Goal: Task Accomplishment & Management: Complete application form

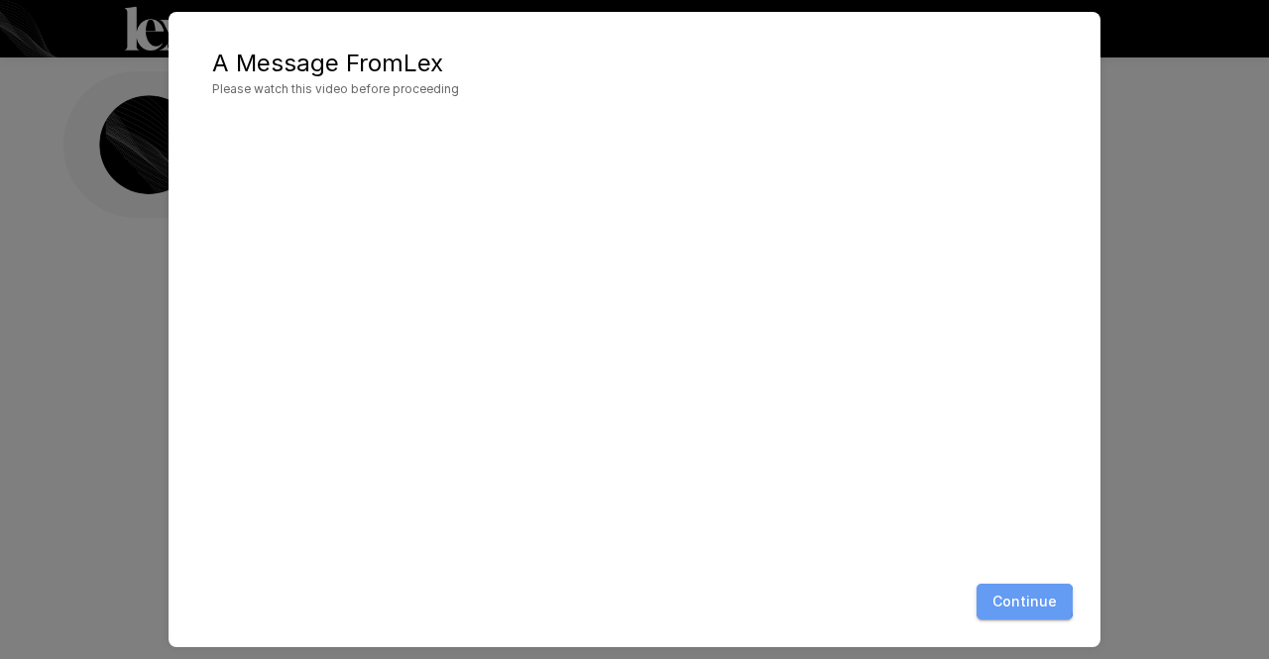
click at [1019, 602] on button "Continue" at bounding box center [1025, 602] width 96 height 37
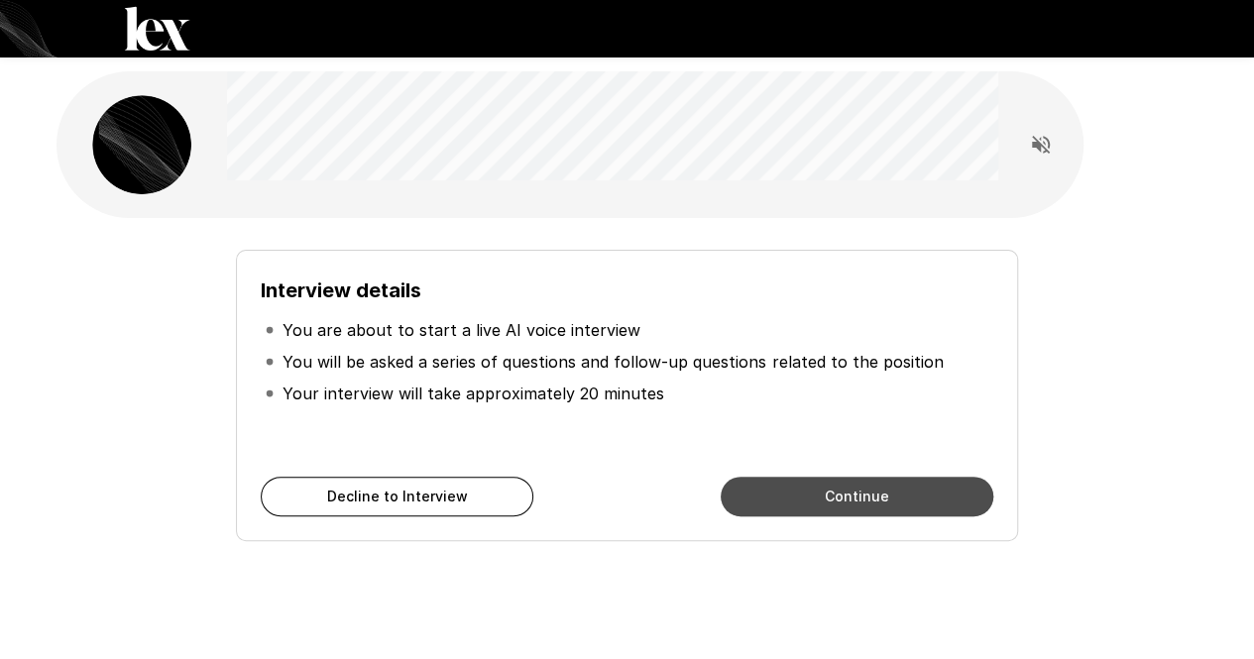
click at [888, 493] on button "Continue" at bounding box center [857, 497] width 273 height 40
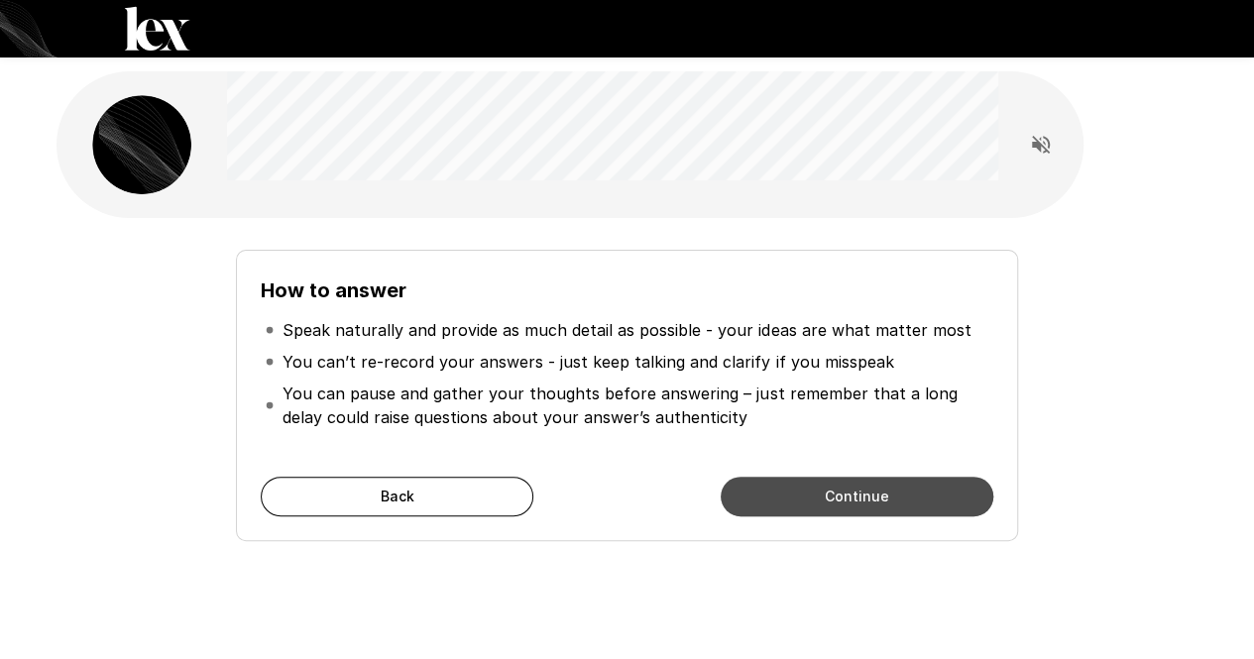
click at [888, 493] on button "Continue" at bounding box center [857, 497] width 273 height 40
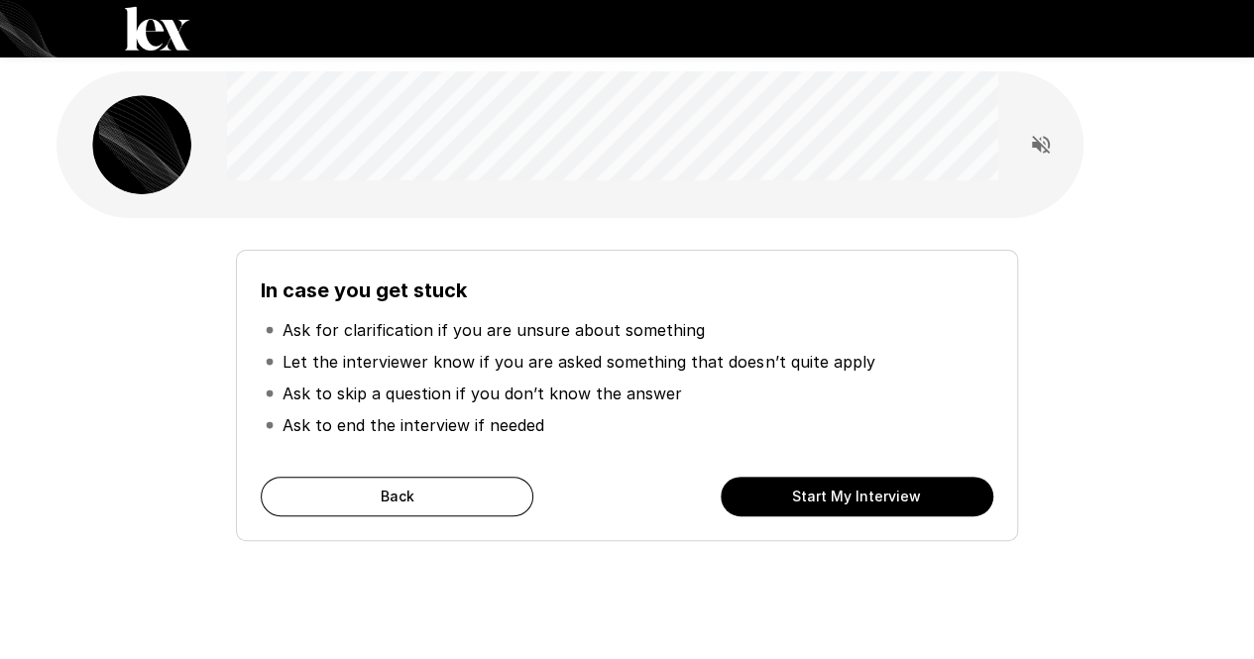
click at [888, 493] on button "Start My Interview" at bounding box center [857, 497] width 273 height 40
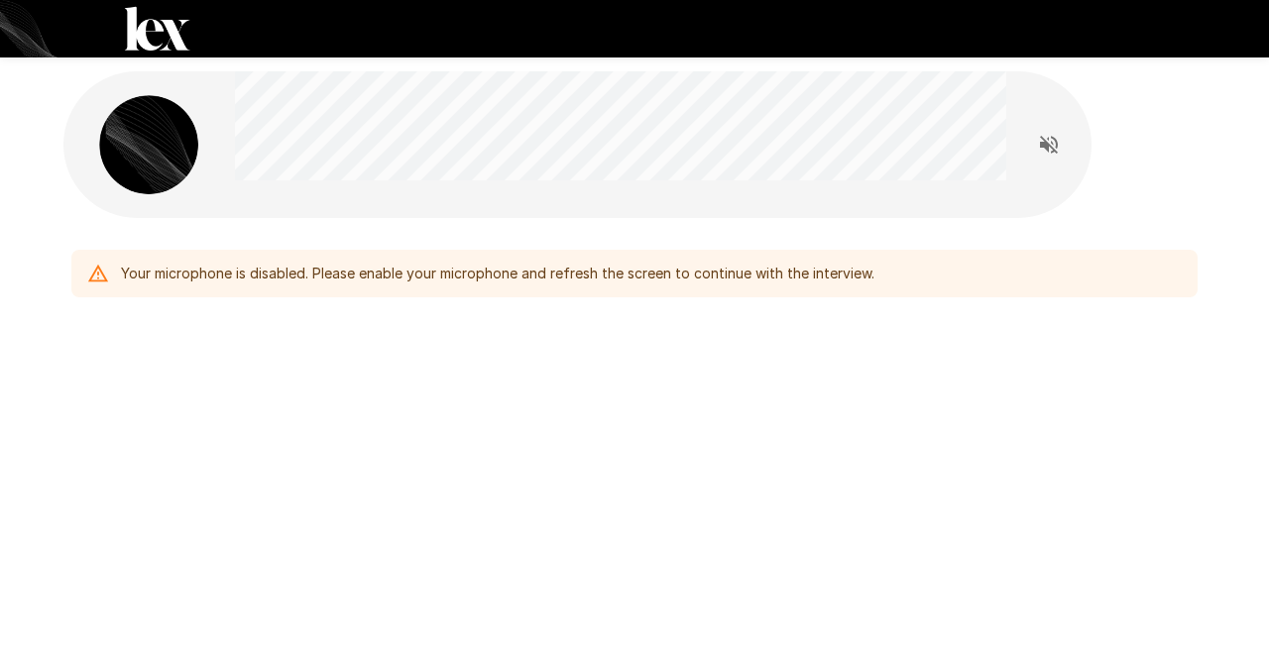
click at [444, 283] on div "Your microphone is disabled. Please enable your microphone and refresh the scre…" at bounding box center [497, 274] width 753 height 36
click at [1044, 146] on icon "Read questions aloud" at bounding box center [1049, 145] width 18 height 18
click at [897, 275] on div "Your microphone is disabled. Please enable your microphone and refresh the scre…" at bounding box center [634, 274] width 1126 height 48
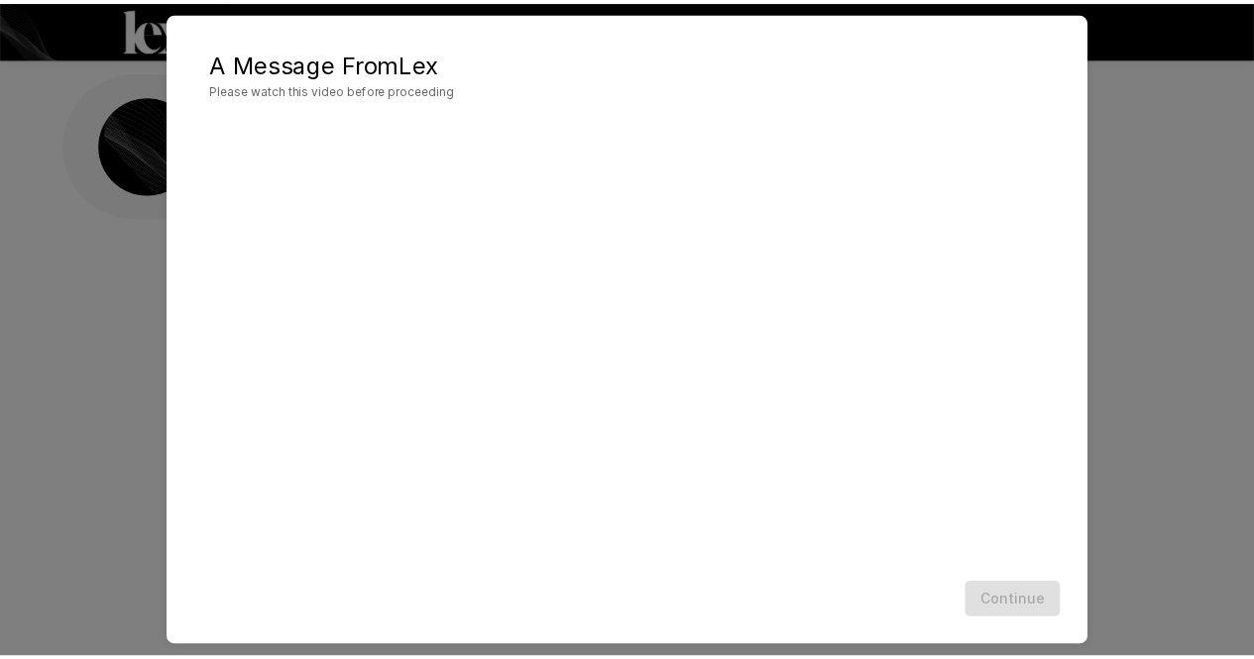
scroll to position [6, 0]
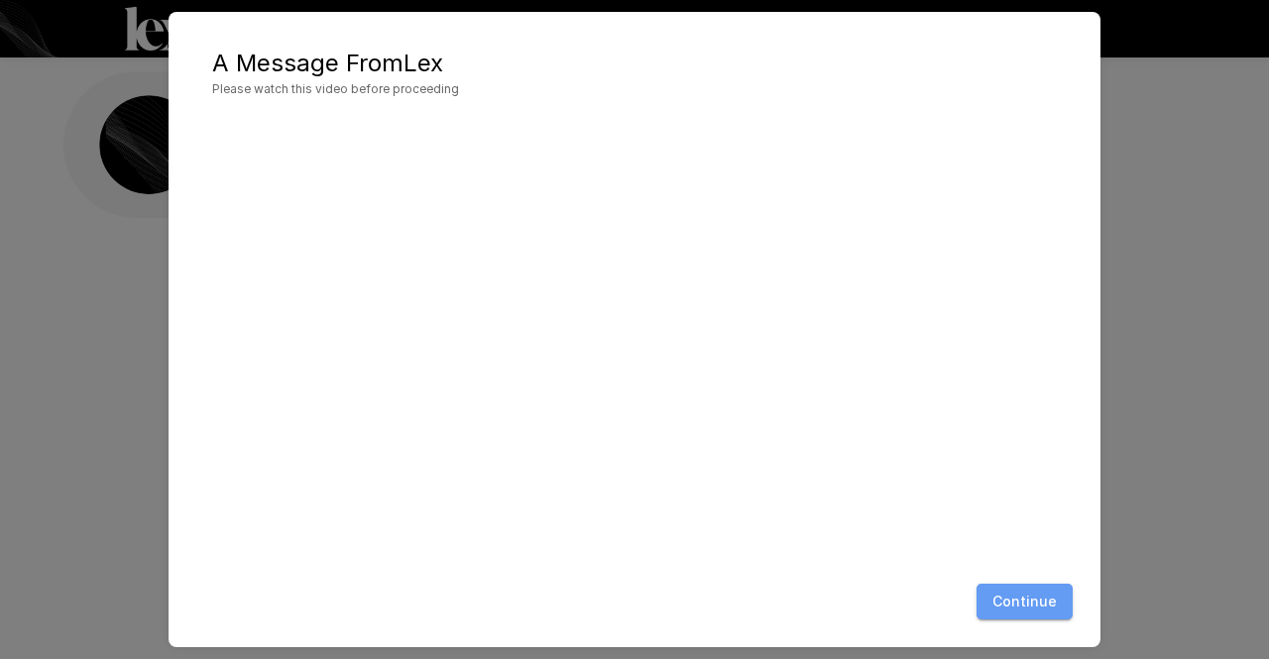
click at [1051, 598] on button "Continue" at bounding box center [1025, 602] width 96 height 37
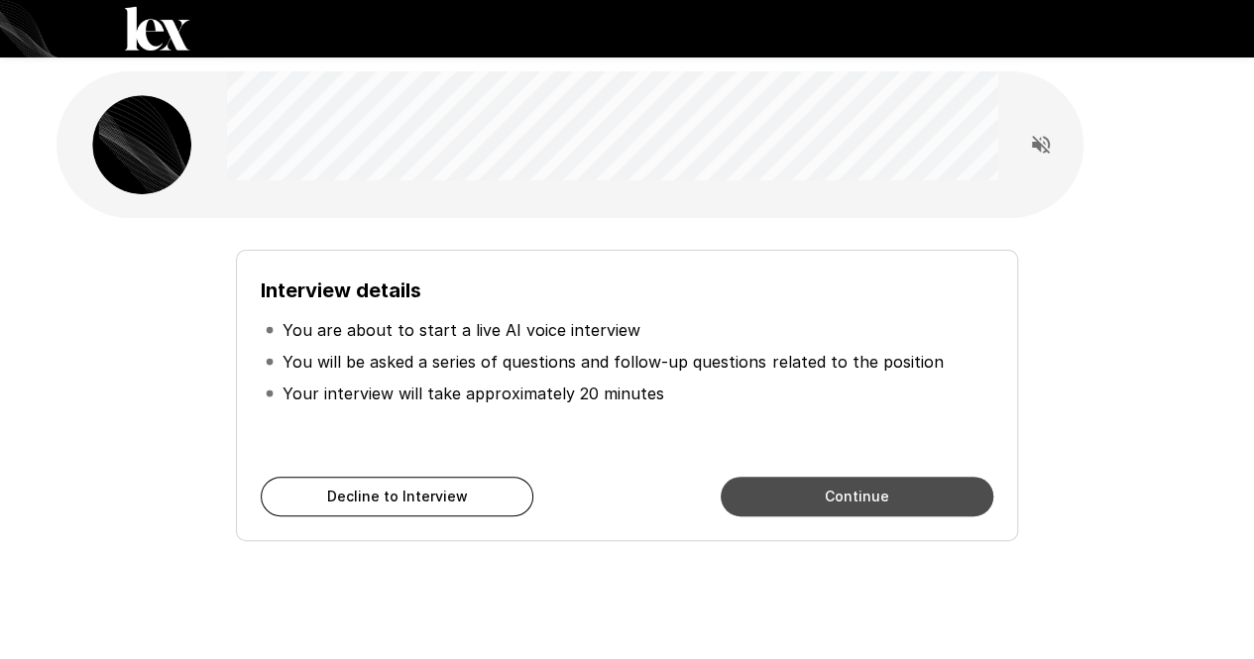
click at [916, 489] on button "Continue" at bounding box center [857, 497] width 273 height 40
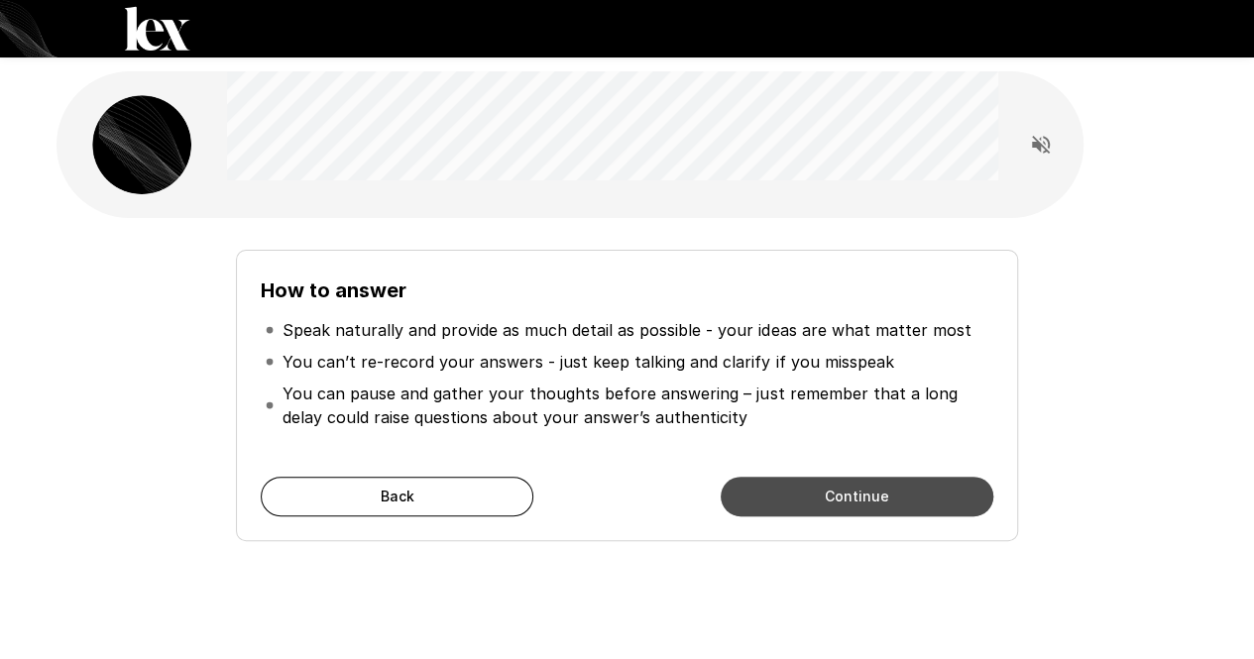
click at [916, 489] on button "Continue" at bounding box center [857, 497] width 273 height 40
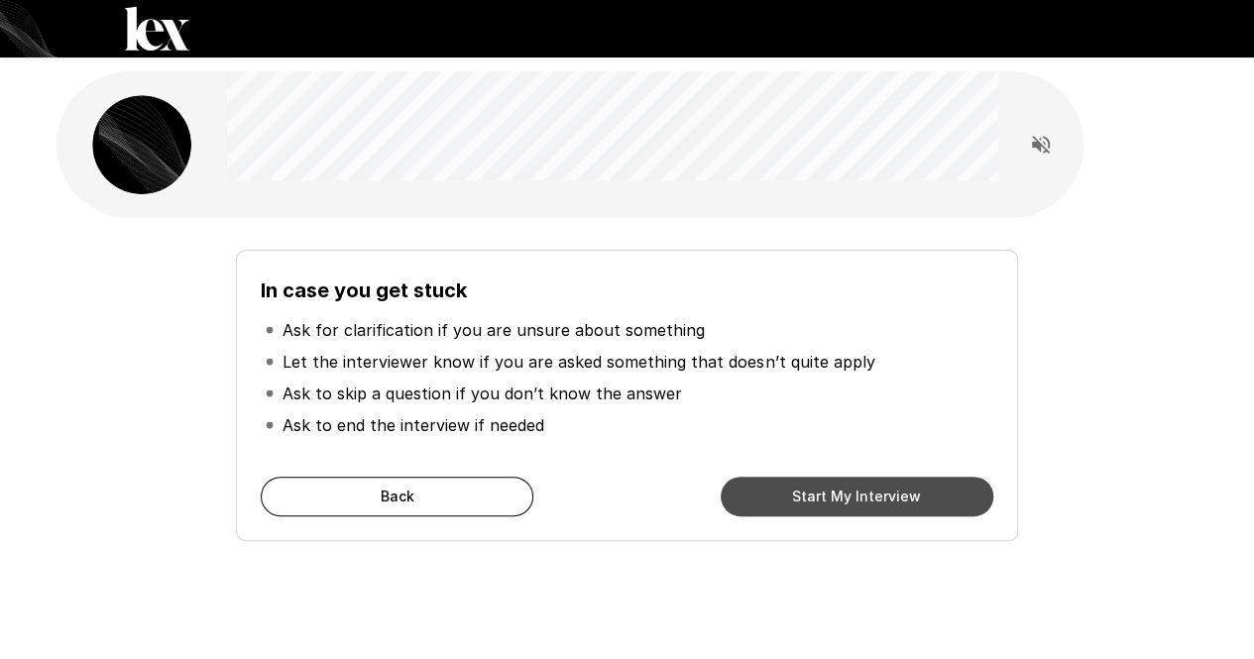
click at [916, 489] on button "Start My Interview" at bounding box center [857, 497] width 273 height 40
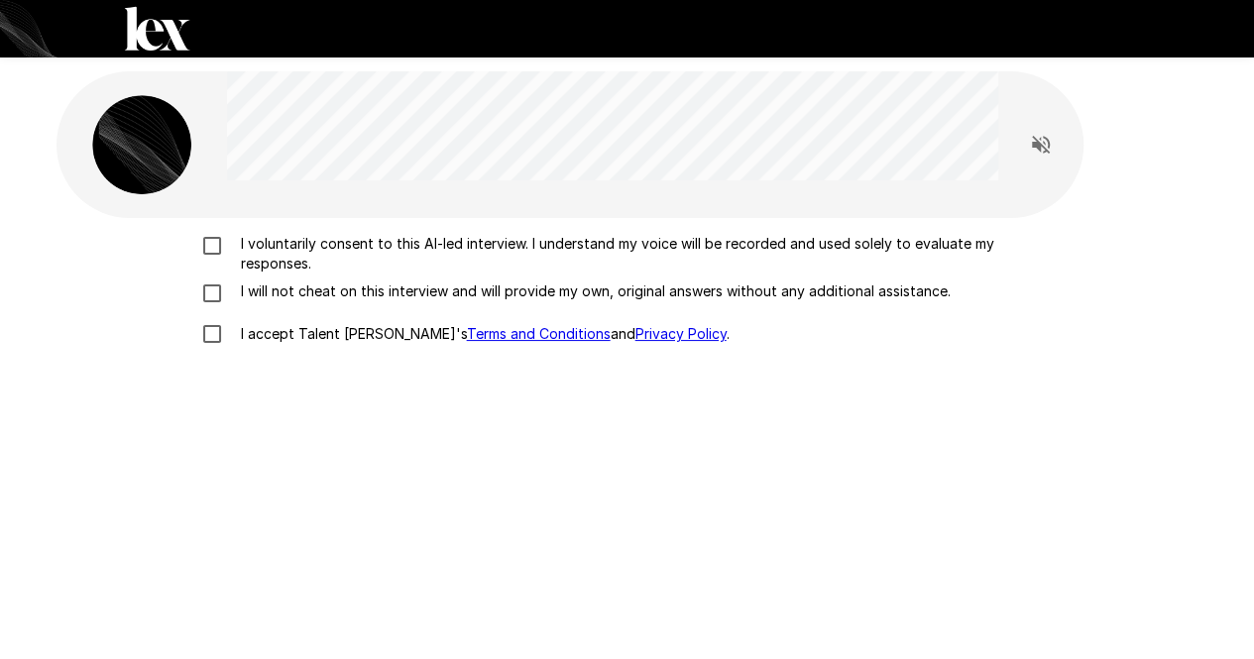
click at [215, 296] on div "I voluntarily consent to this AI-led interview. I understand my voice will be r…" at bounding box center [627, 294] width 1126 height 121
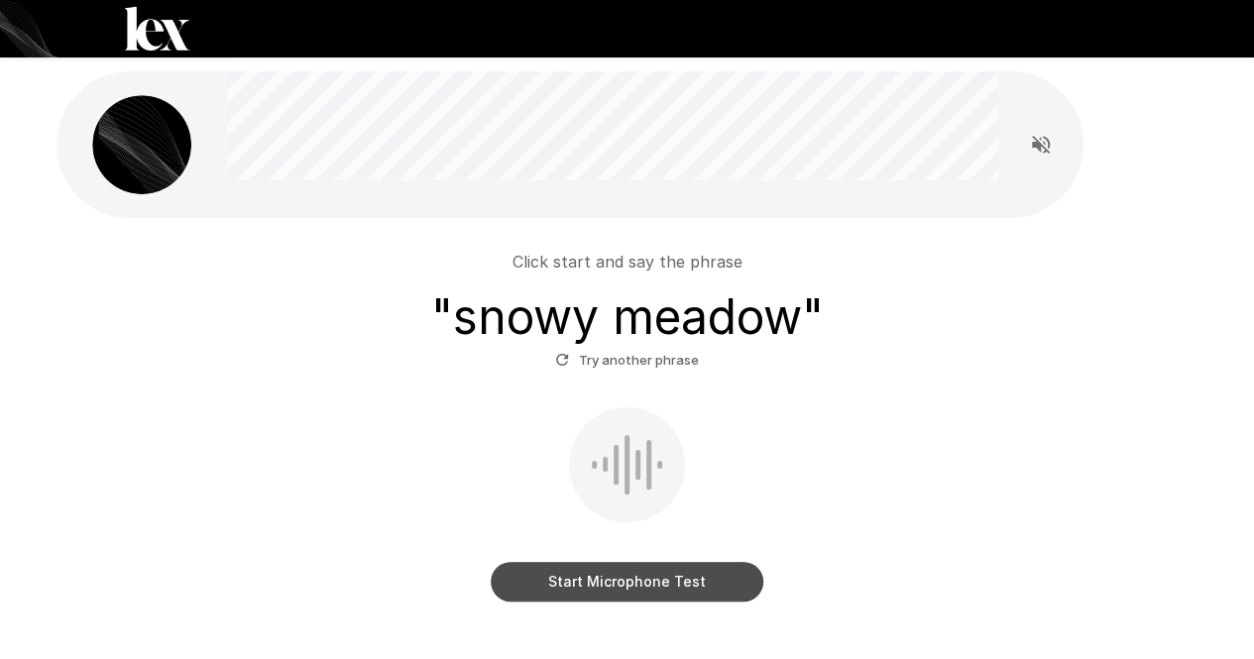
click at [602, 584] on button "Start Microphone Test" at bounding box center [627, 582] width 273 height 40
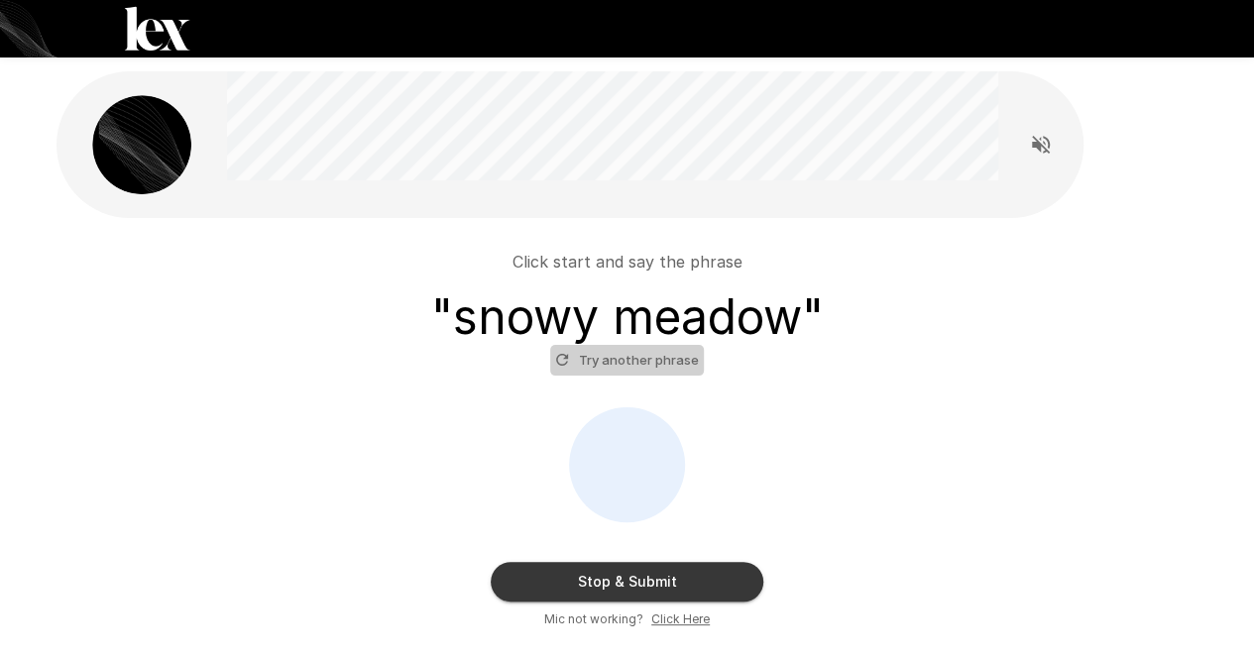
click at [677, 363] on button "Try another phrase" at bounding box center [627, 360] width 154 height 31
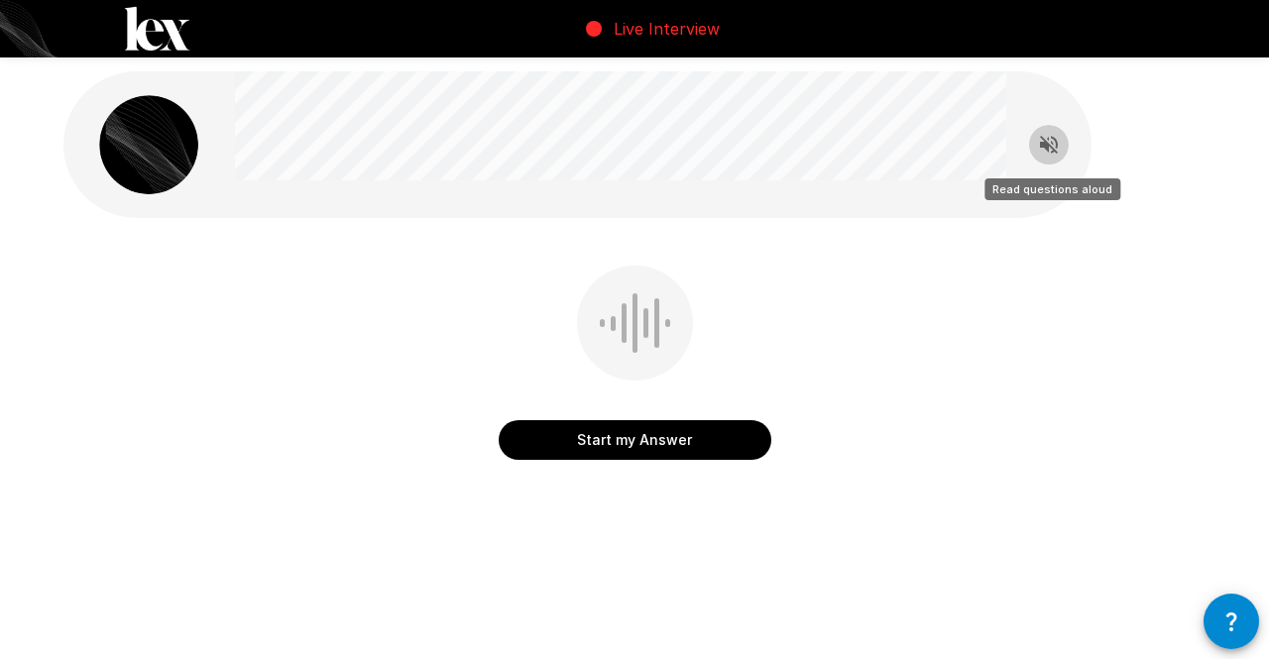
click at [1044, 160] on button "Read questions aloud" at bounding box center [1049, 145] width 40 height 40
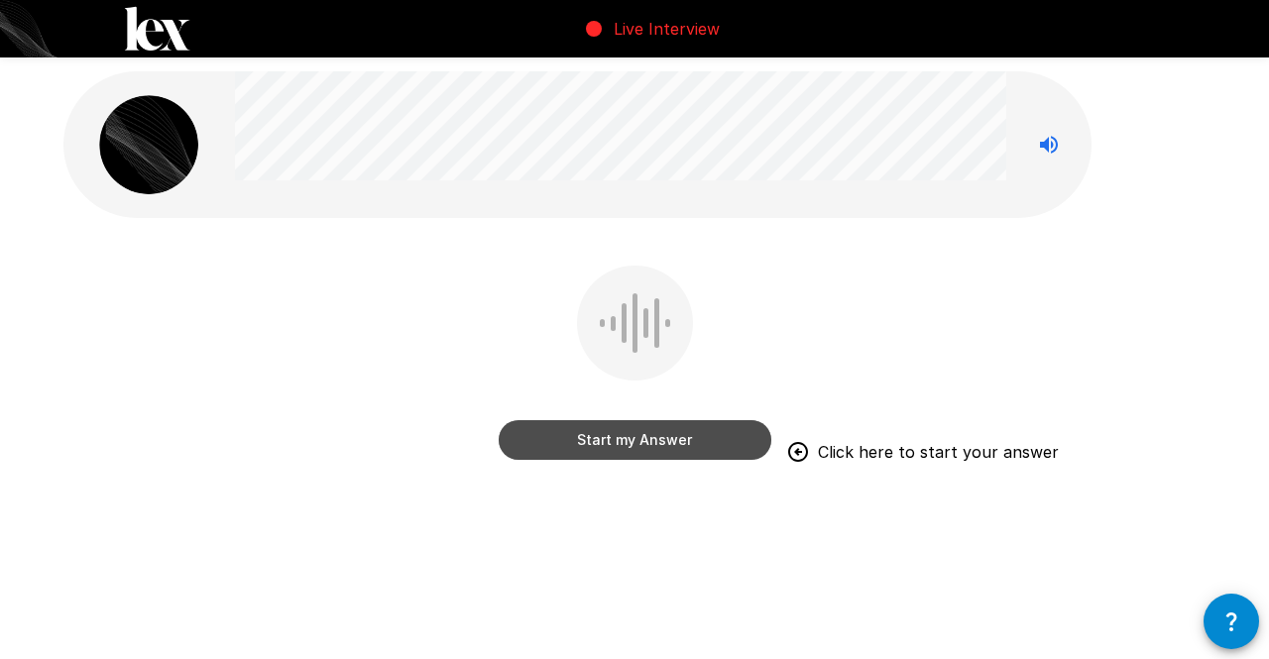
click at [722, 440] on button "Start my Answer" at bounding box center [635, 440] width 273 height 40
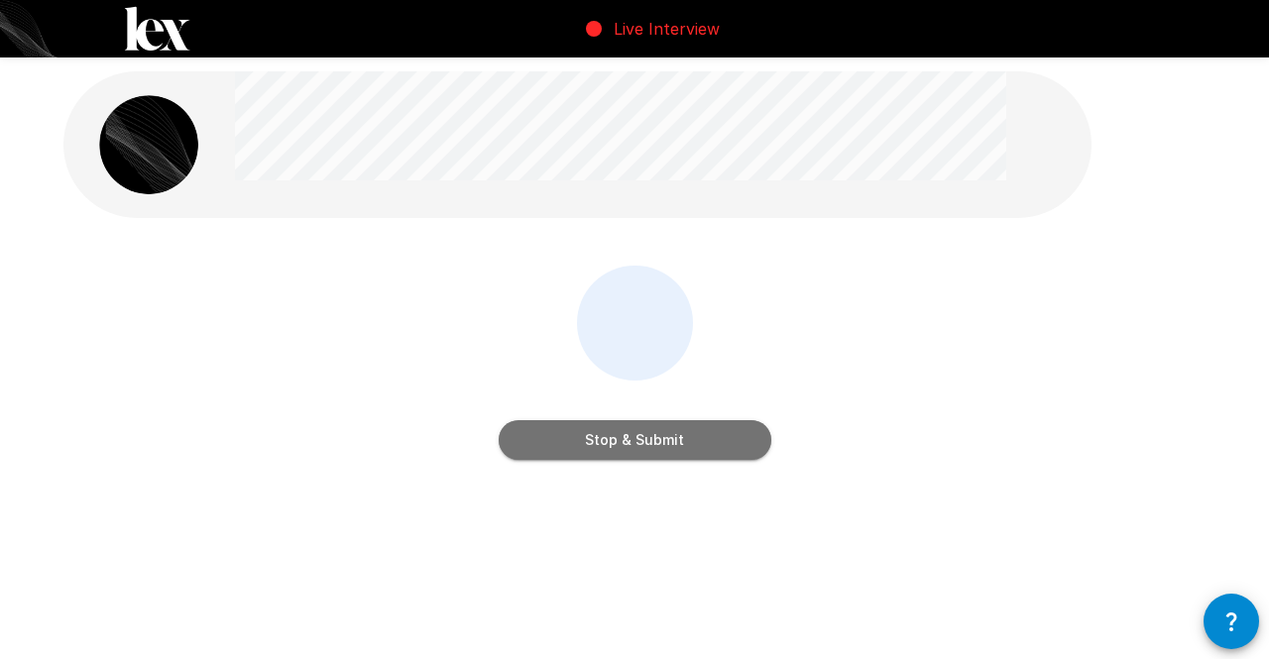
click at [722, 440] on button "Stop & Submit" at bounding box center [635, 440] width 273 height 40
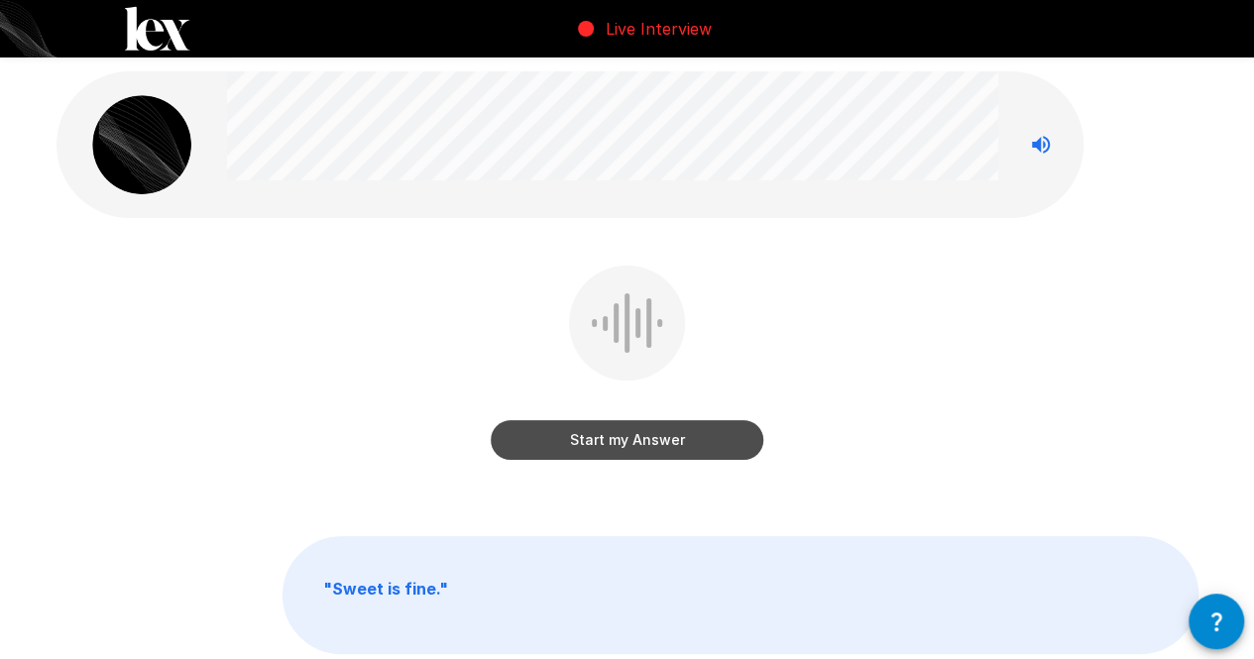
click at [722, 440] on button "Start my Answer" at bounding box center [627, 440] width 273 height 40
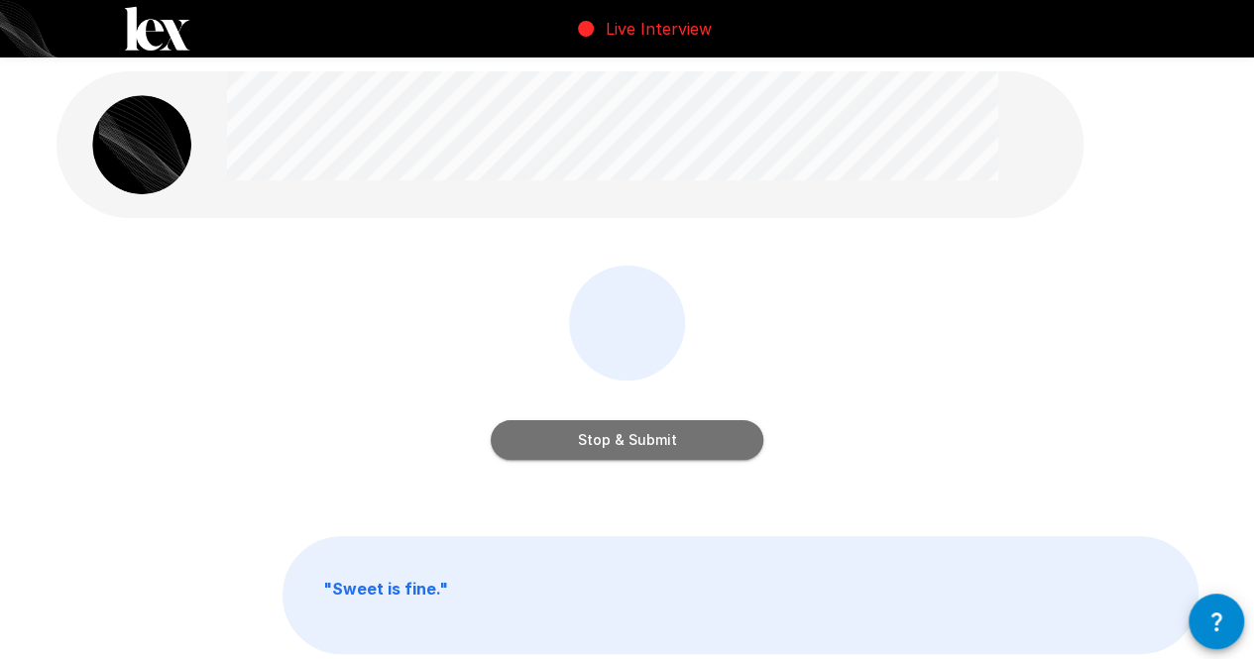
click at [722, 440] on button "Stop & Submit" at bounding box center [627, 440] width 273 height 40
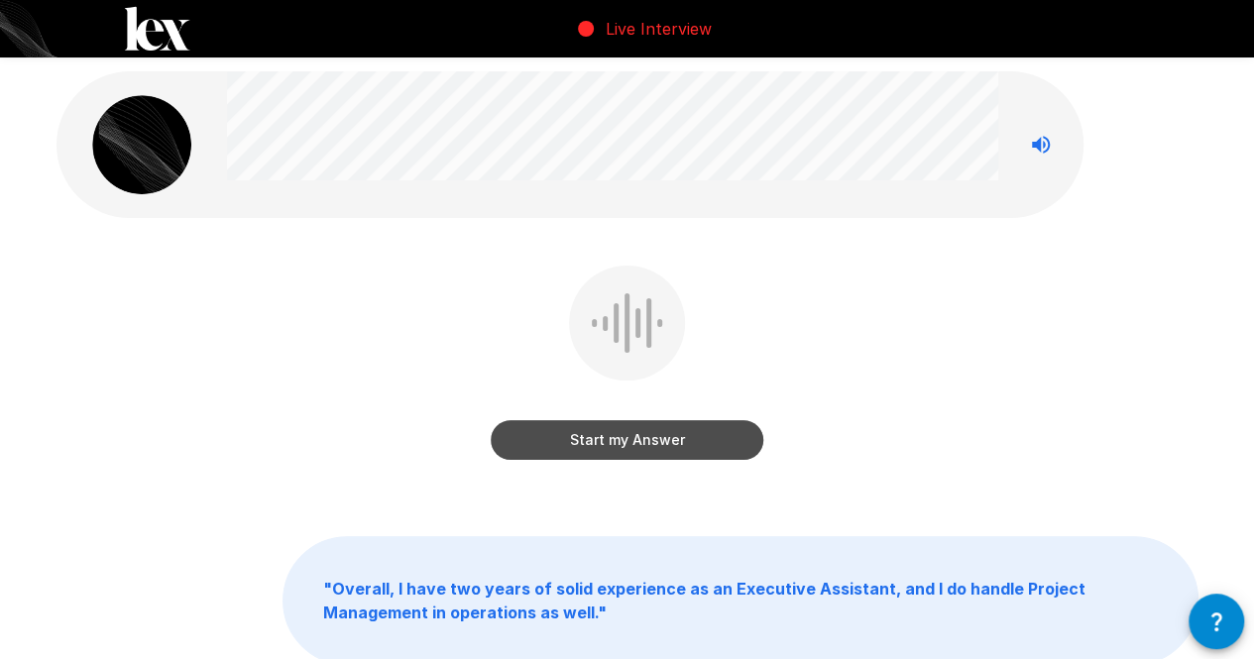
click at [722, 440] on button "Start my Answer" at bounding box center [627, 440] width 273 height 40
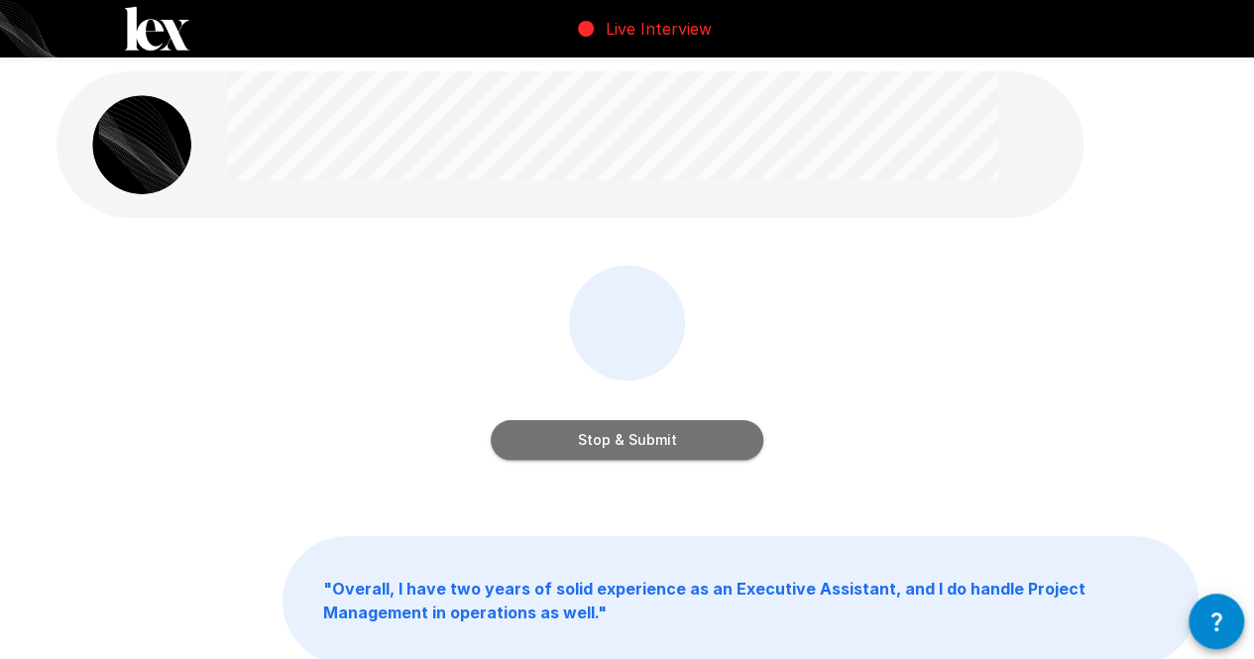
click at [722, 440] on button "Stop & Submit" at bounding box center [627, 440] width 273 height 40
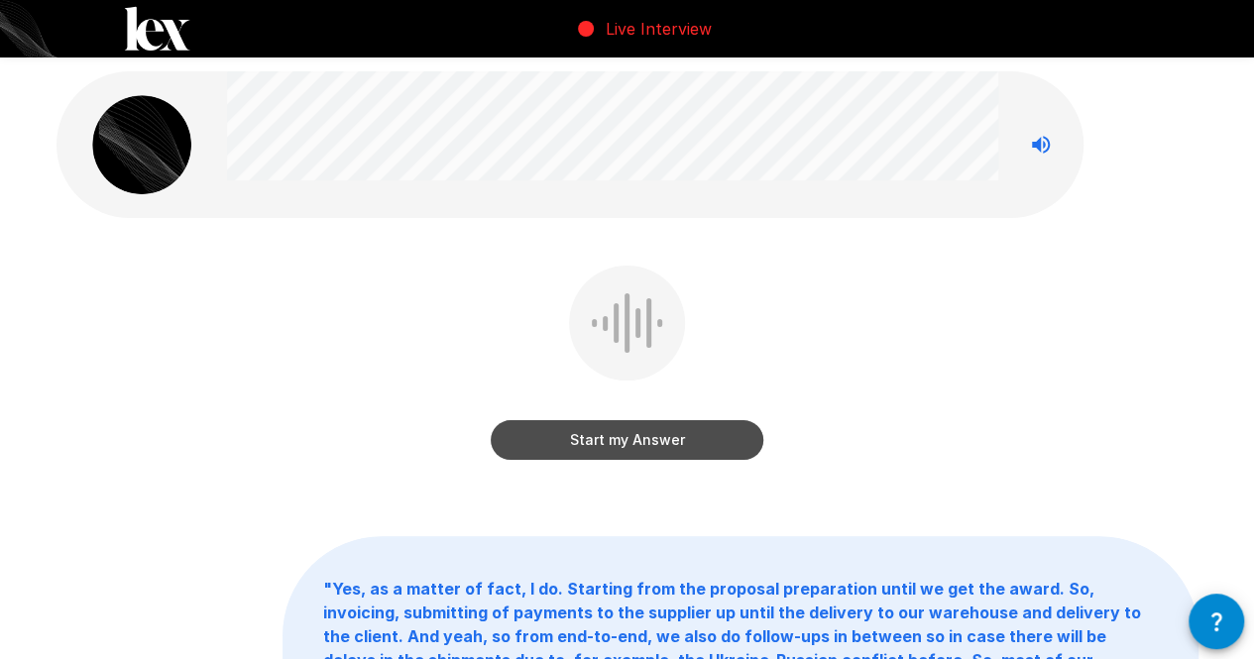
click at [695, 443] on button "Start my Answer" at bounding box center [627, 440] width 273 height 40
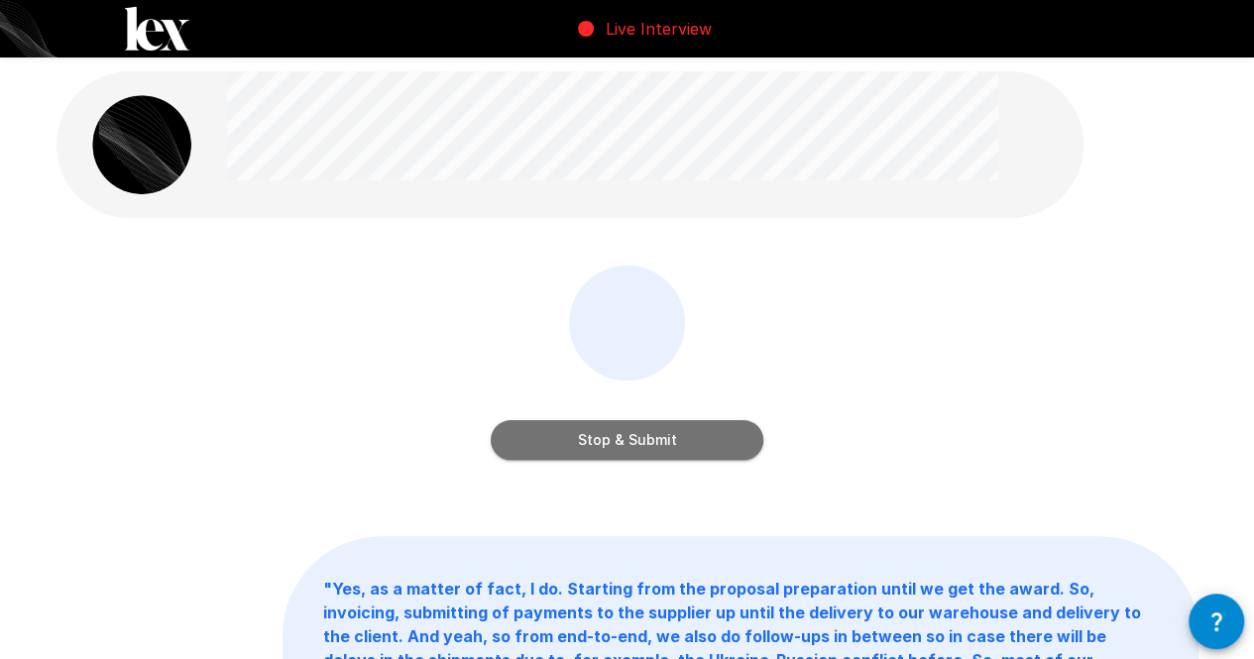
click at [695, 443] on button "Stop & Submit" at bounding box center [627, 440] width 273 height 40
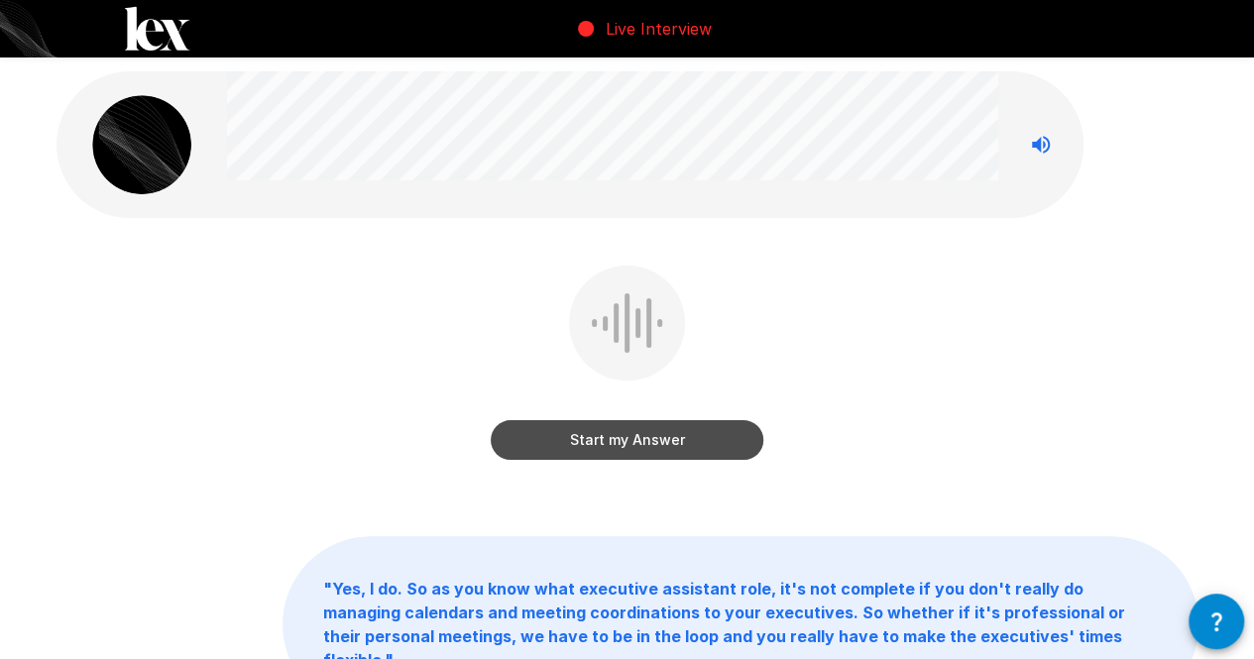
click at [695, 443] on button "Start my Answer" at bounding box center [627, 440] width 273 height 40
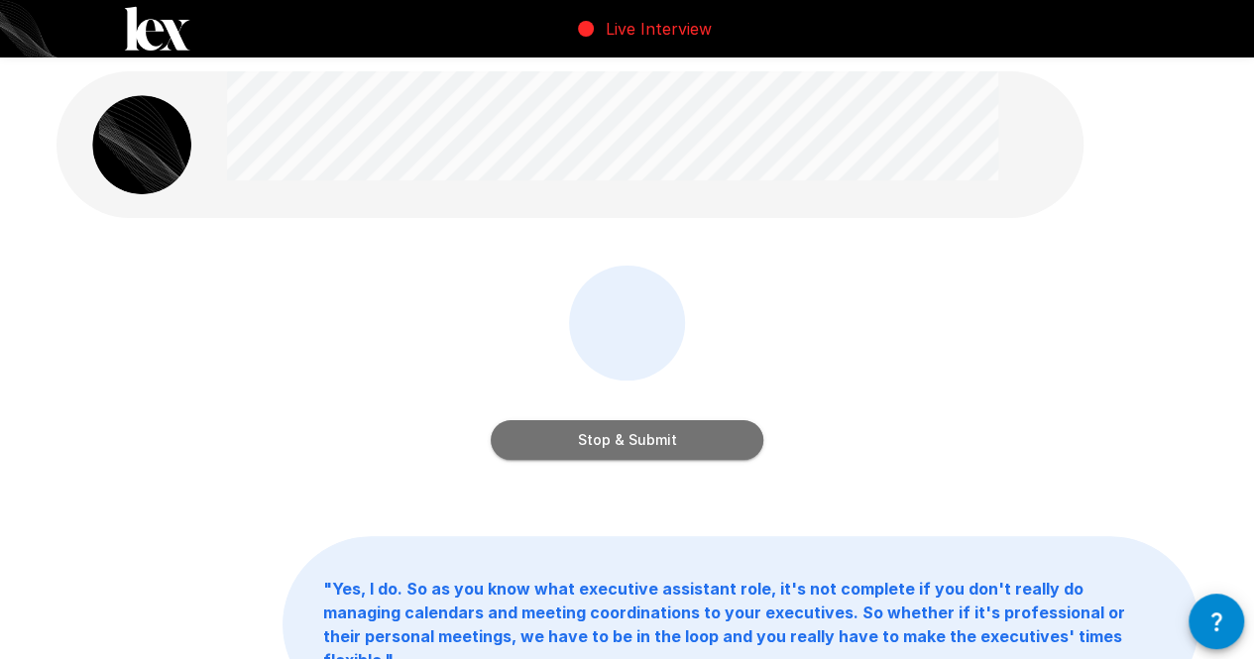
click at [695, 443] on button "Stop & Submit" at bounding box center [627, 440] width 273 height 40
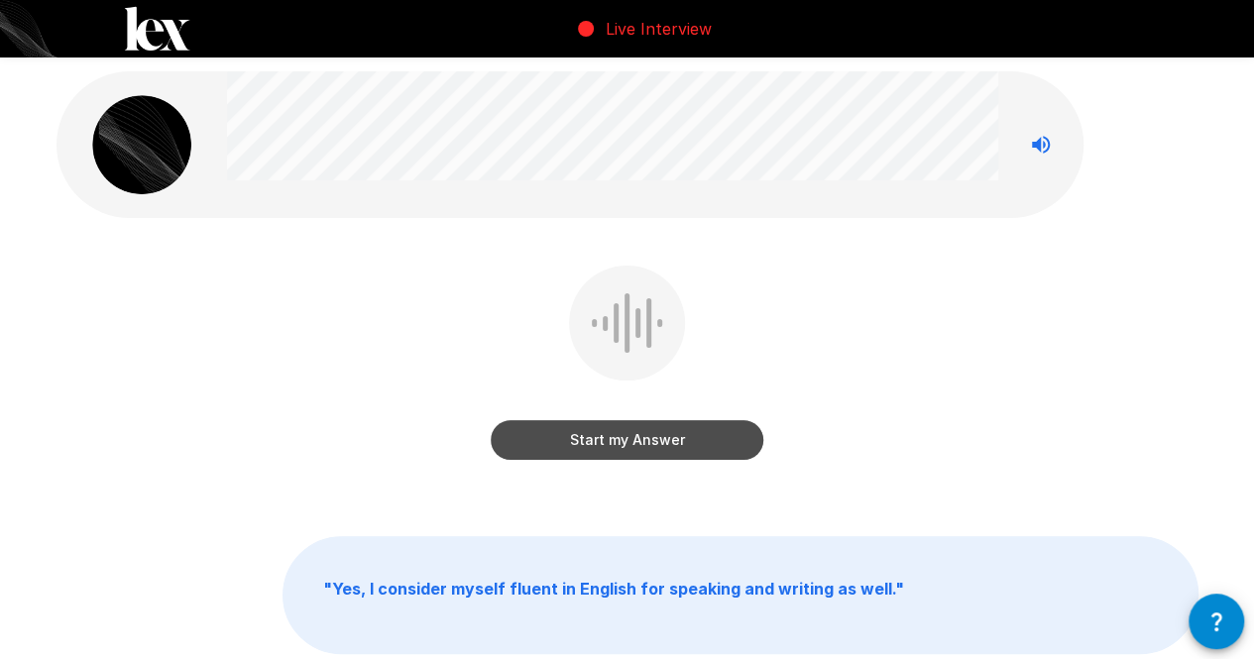
click at [718, 441] on button "Start my Answer" at bounding box center [627, 440] width 273 height 40
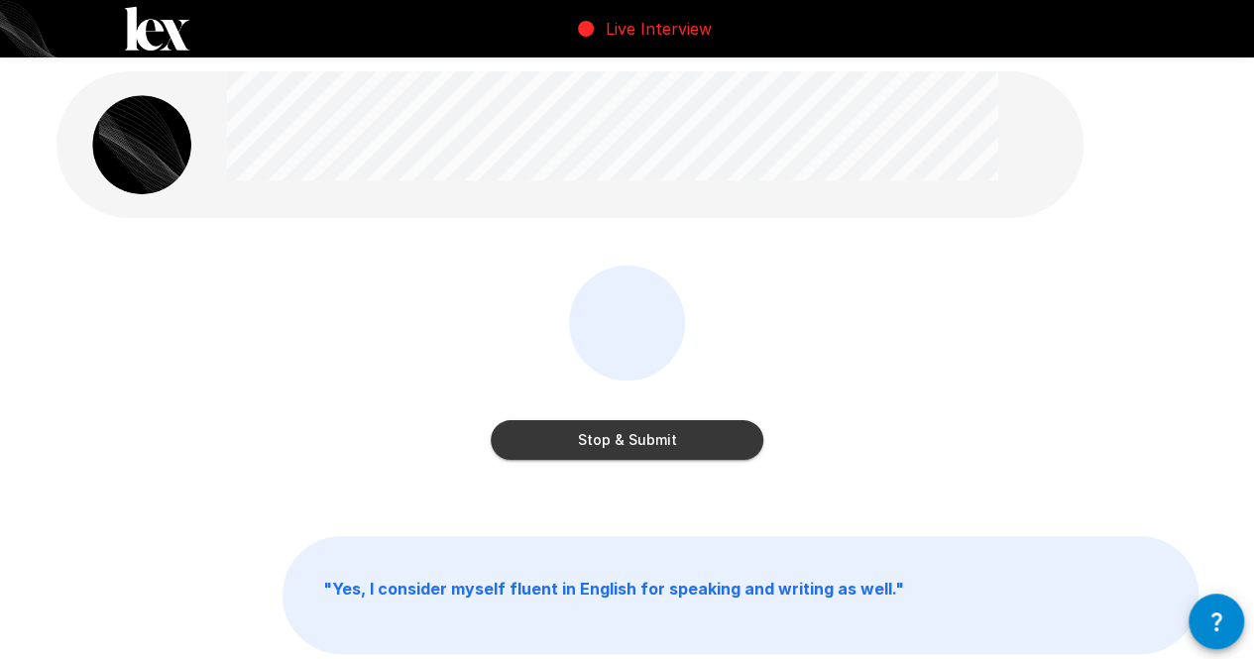
click at [718, 441] on button "Stop & Submit" at bounding box center [627, 440] width 273 height 40
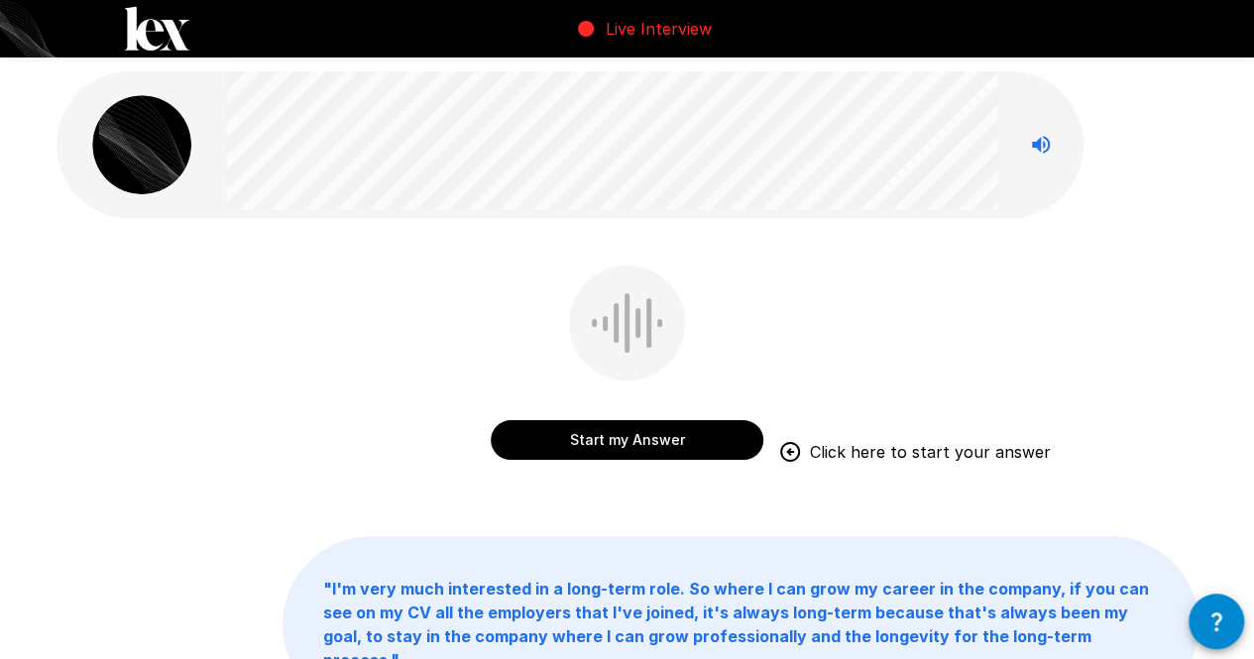
click at [718, 441] on button "Start my Answer" at bounding box center [627, 440] width 273 height 40
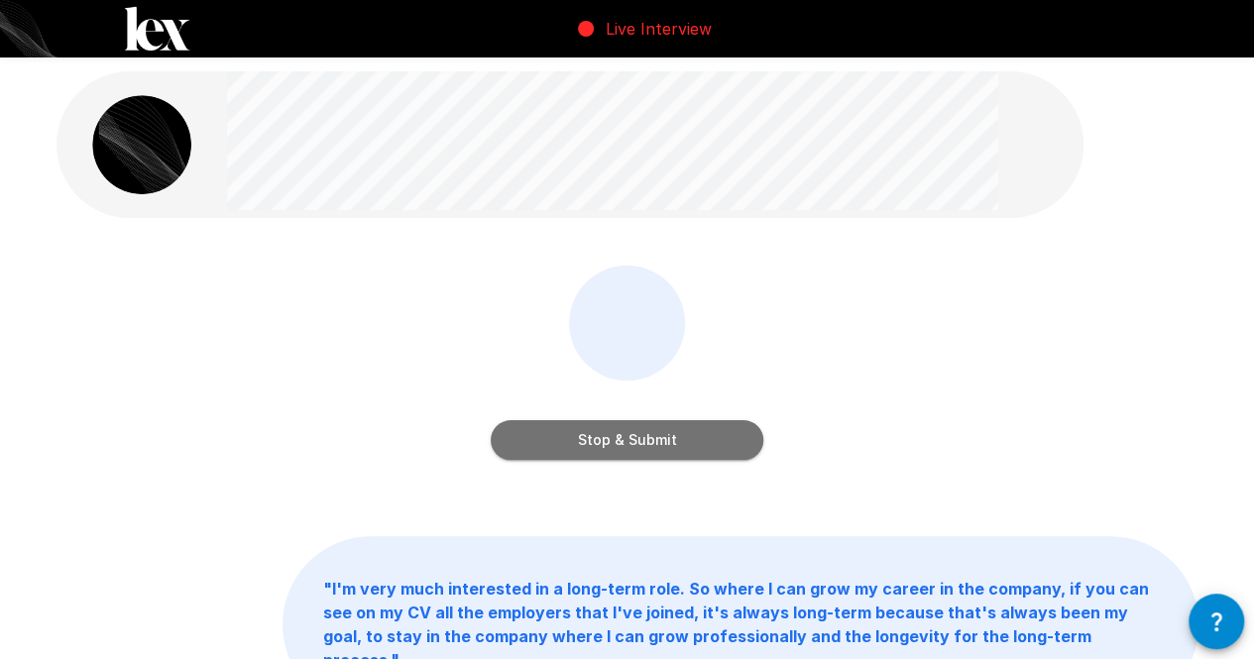
click at [718, 441] on button "Stop & Submit" at bounding box center [627, 440] width 273 height 40
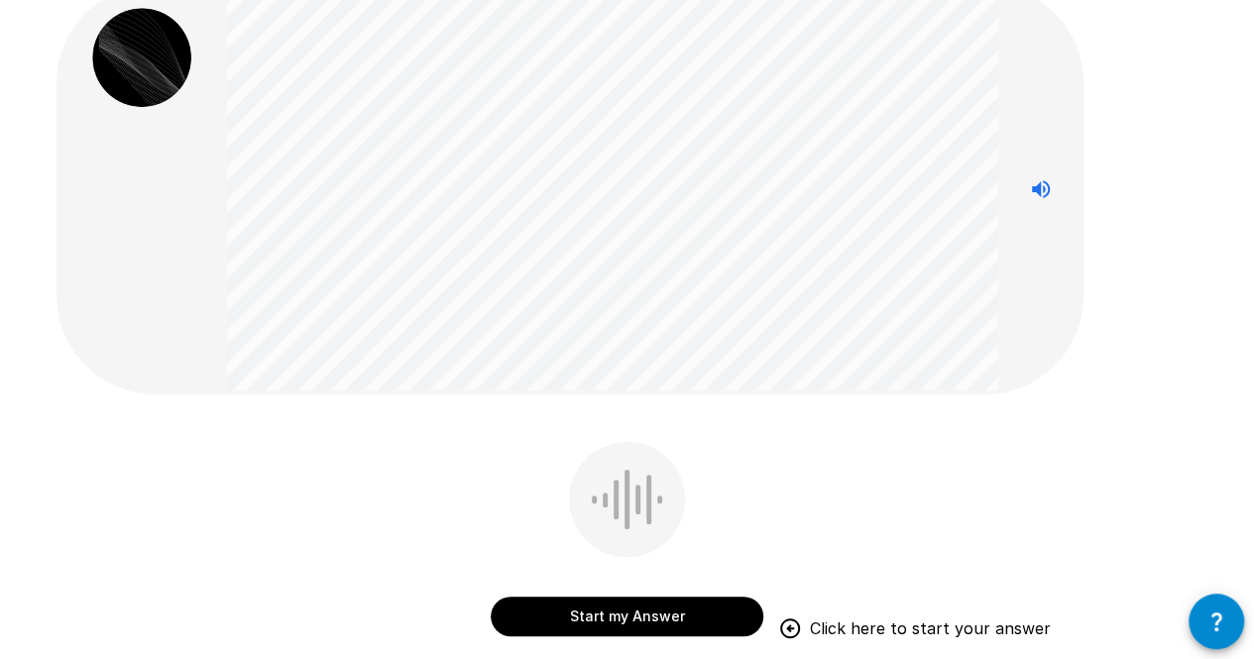
scroll to position [88, 0]
click at [701, 605] on button "Start my Answer" at bounding box center [627, 616] width 273 height 40
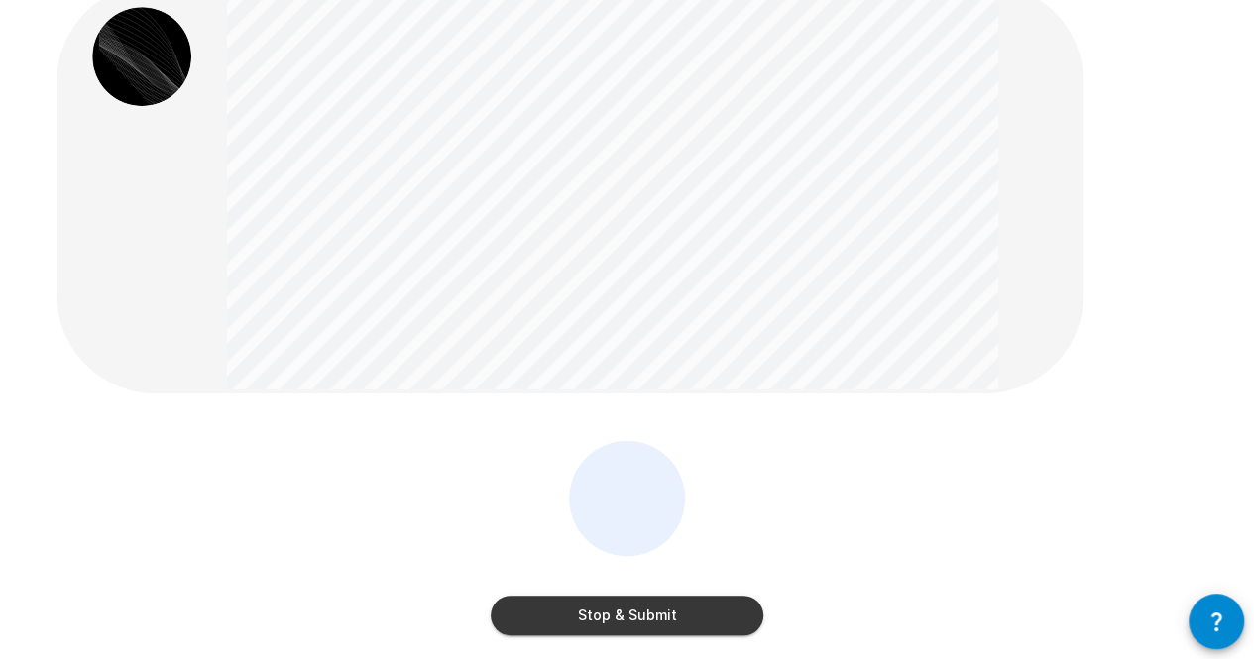
click at [702, 622] on button "Stop & Submit" at bounding box center [627, 616] width 273 height 40
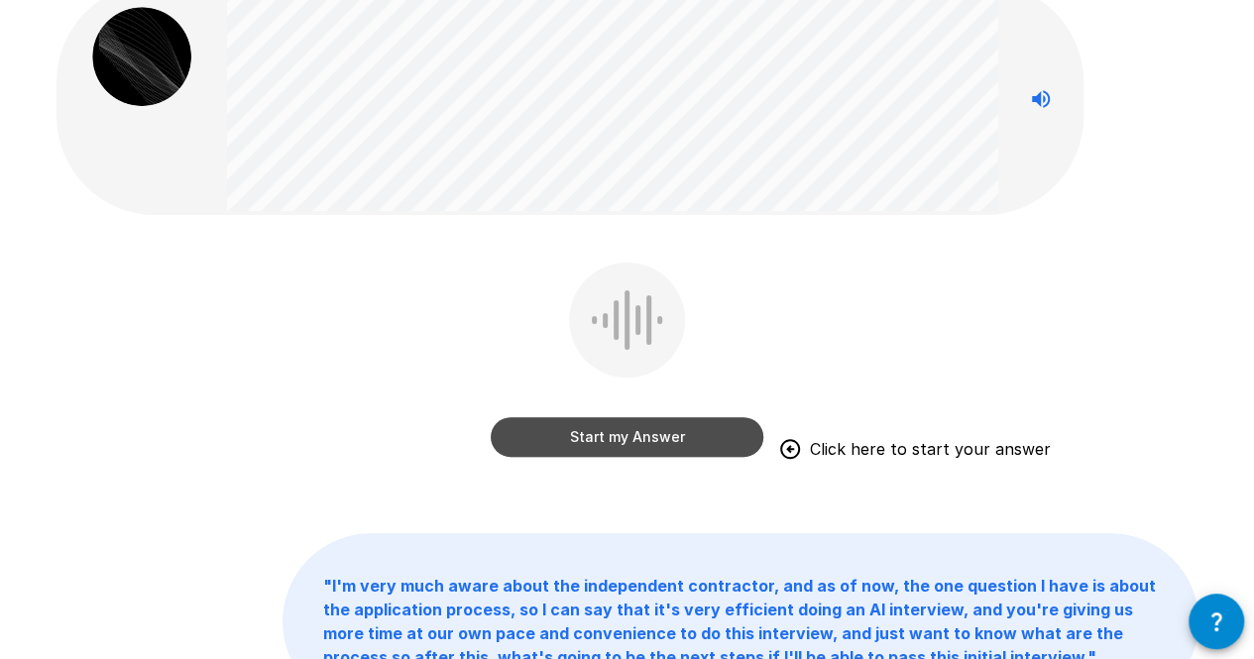
click at [630, 429] on button "Start my Answer" at bounding box center [627, 437] width 273 height 40
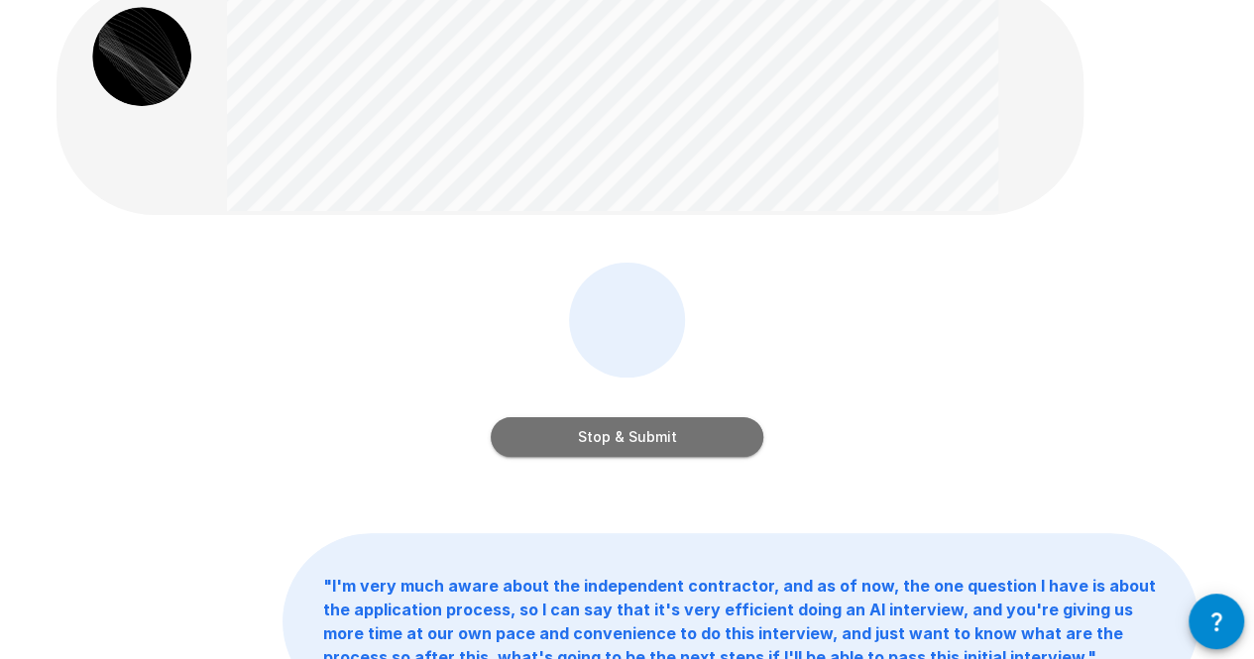
click at [694, 427] on button "Stop & Submit" at bounding box center [627, 437] width 273 height 40
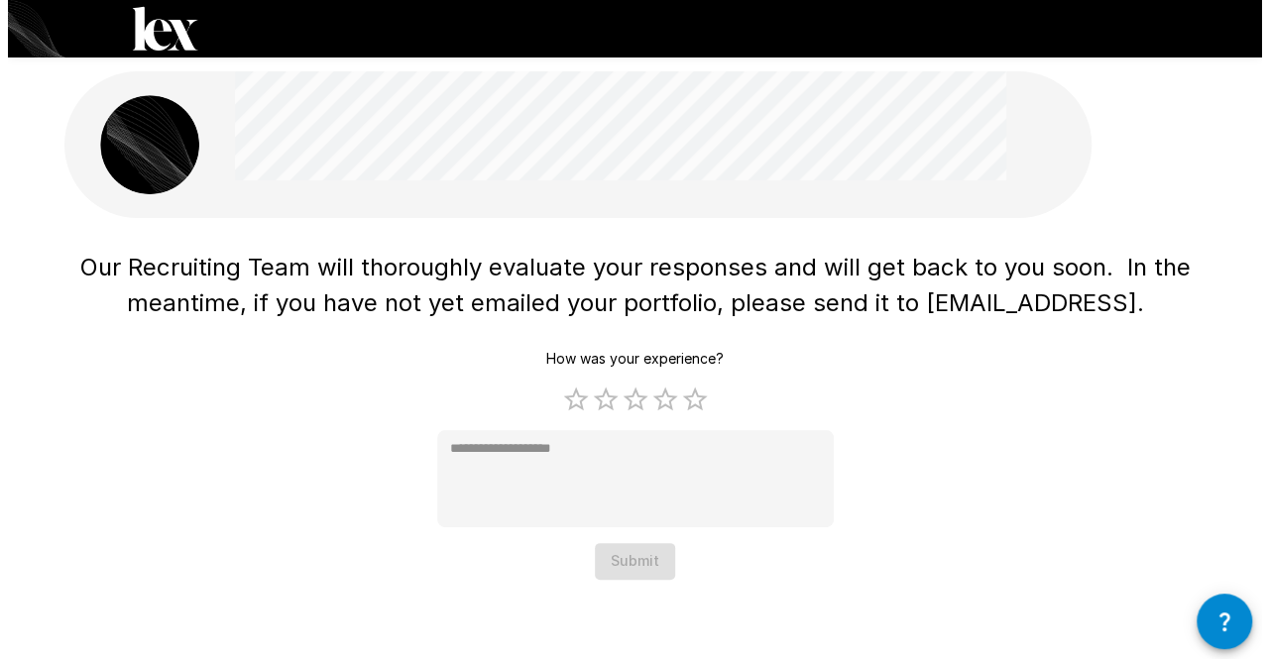
scroll to position [0, 0]
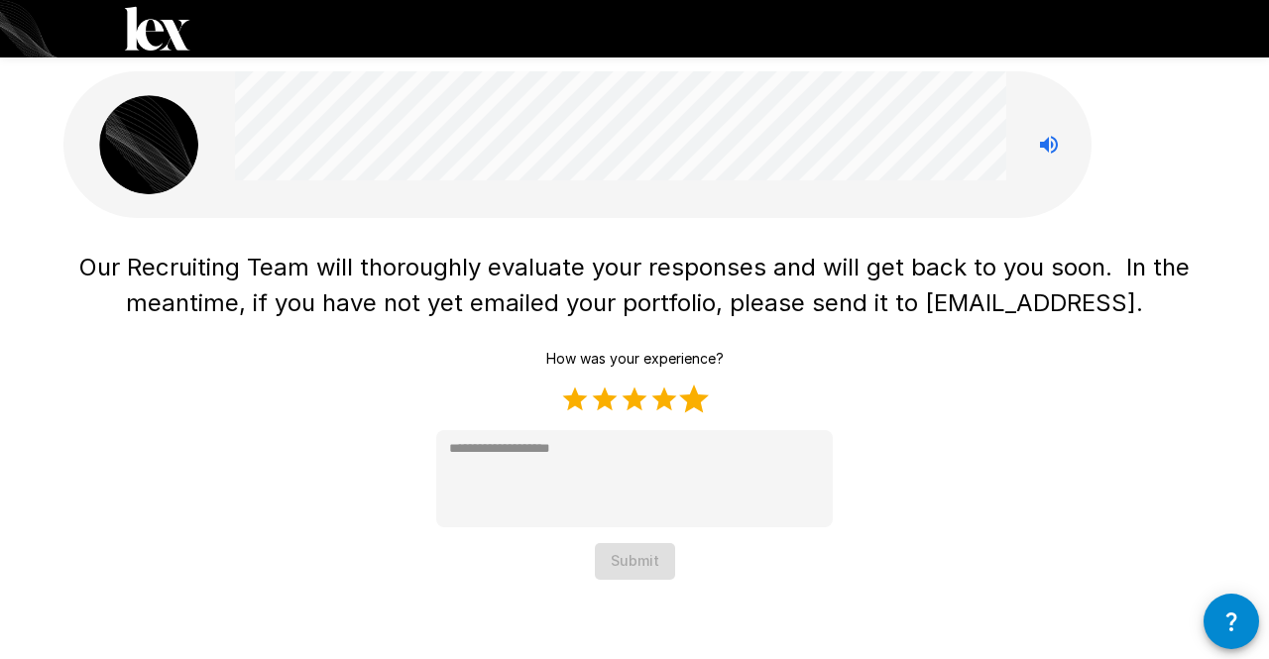
click at [690, 400] on label "5 Stars" at bounding box center [694, 400] width 30 height 30
type textarea "*"
click at [647, 568] on button "Submit" at bounding box center [635, 561] width 80 height 37
